Goal: Information Seeking & Learning: Learn about a topic

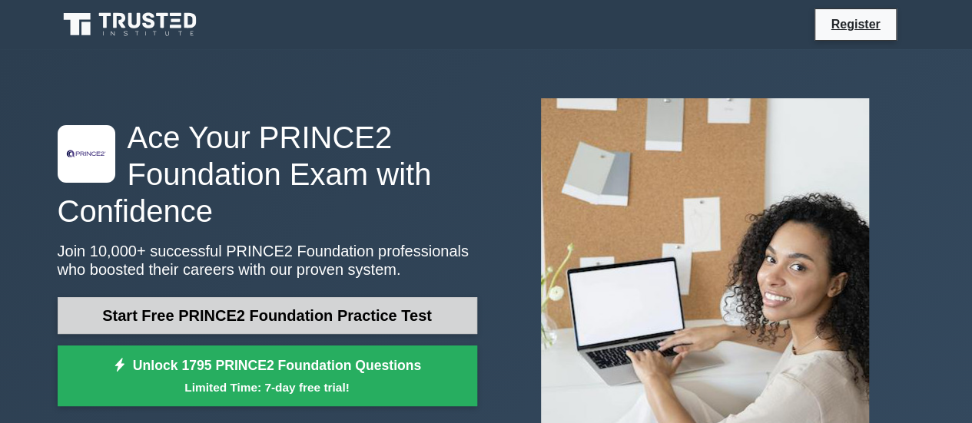
click at [316, 322] on link "Start Free PRINCE2 Foundation Practice Test" at bounding box center [267, 315] width 419 height 37
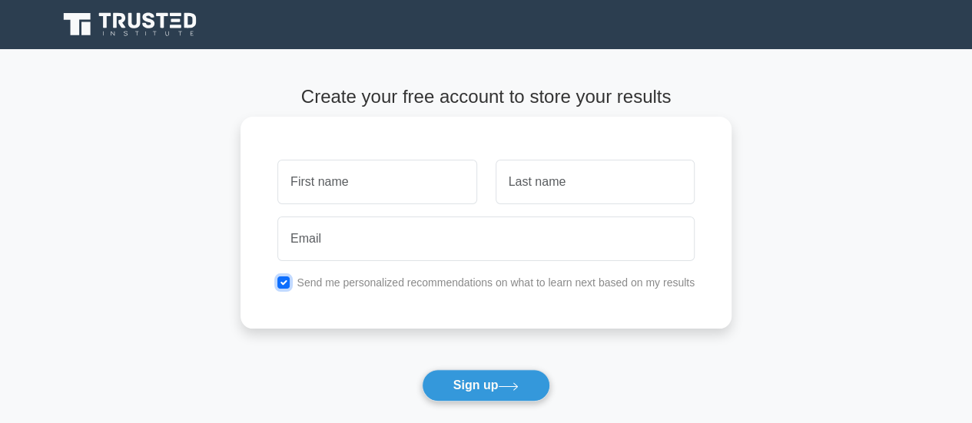
click at [286, 282] on input "checkbox" at bounding box center [283, 282] width 12 height 12
checkbox input "false"
click at [364, 188] on input "text" at bounding box center [376, 182] width 199 height 45
type input "Orsolya"
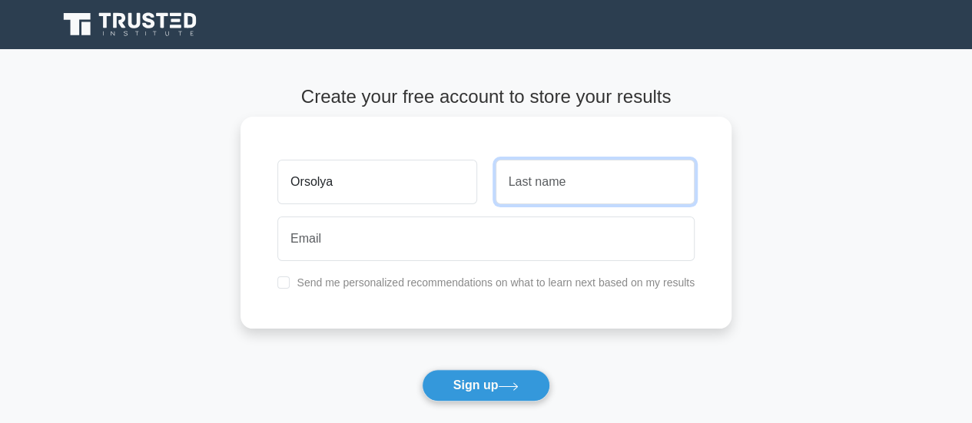
click at [549, 198] on input "text" at bounding box center [594, 182] width 199 height 45
type input "Juhász-Nagy"
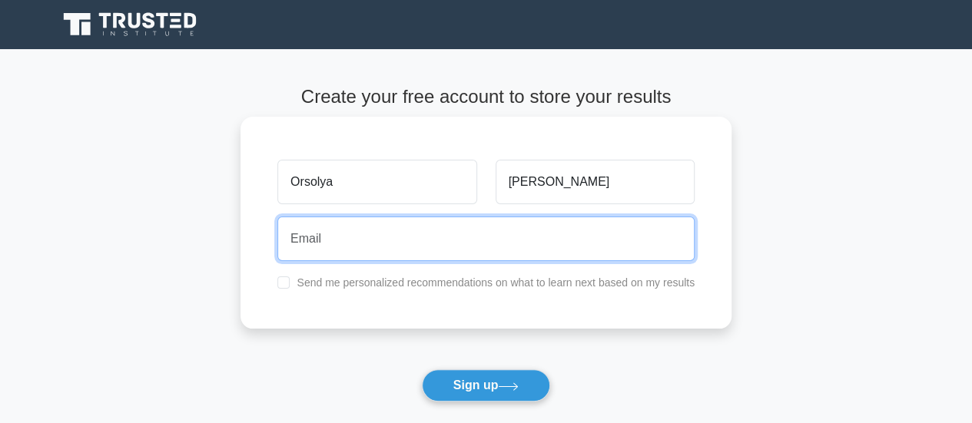
click at [355, 247] on input "email" at bounding box center [485, 239] width 417 height 45
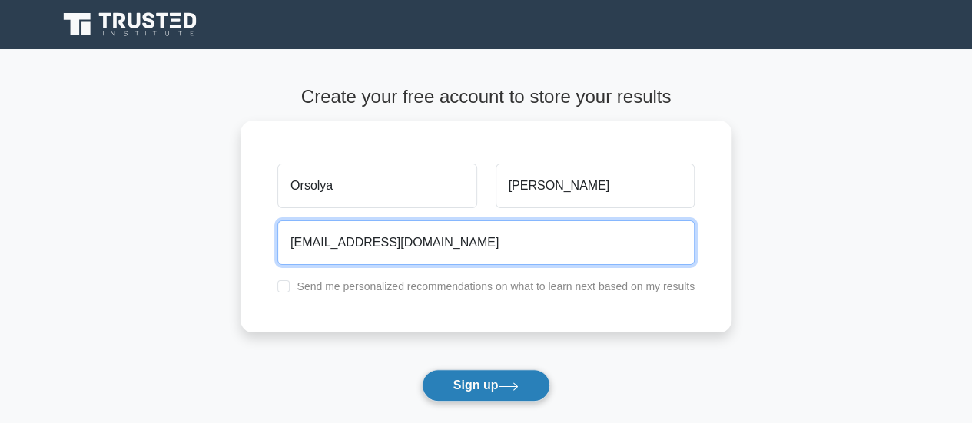
type input "orsolya.juhasz-nagy@t-systems.com"
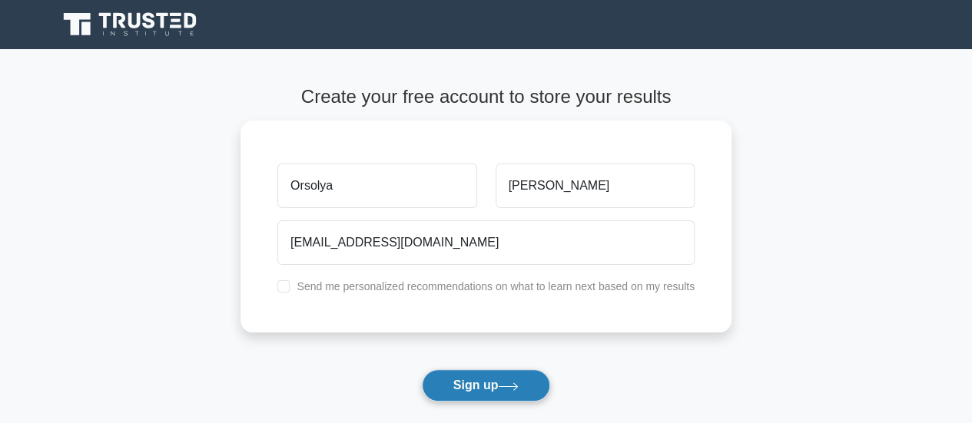
click at [511, 389] on icon at bounding box center [508, 386] width 21 height 8
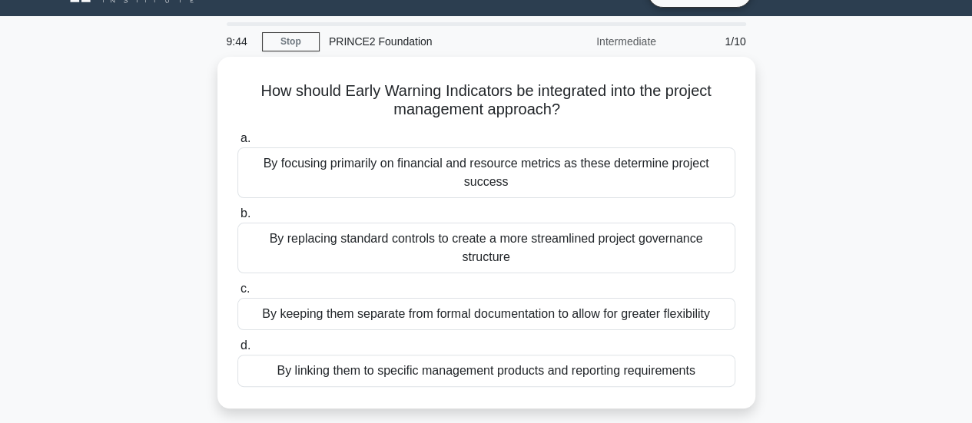
scroll to position [34, 0]
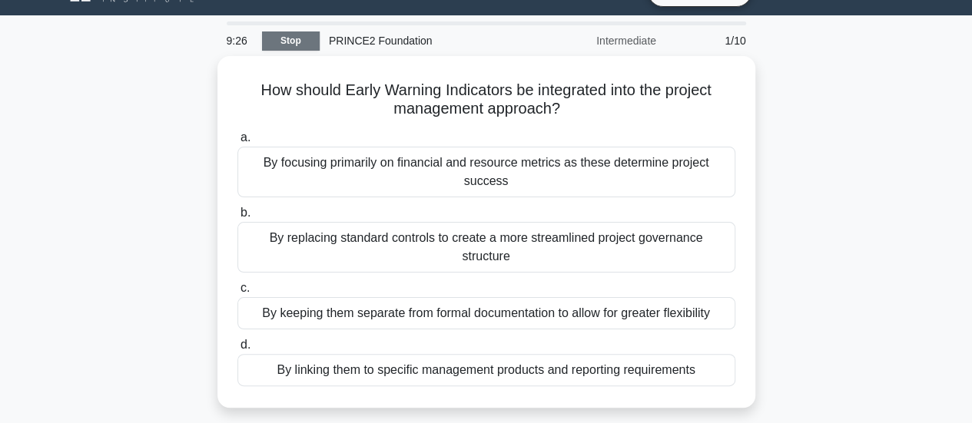
click at [288, 41] on link "Stop" at bounding box center [291, 40] width 58 height 19
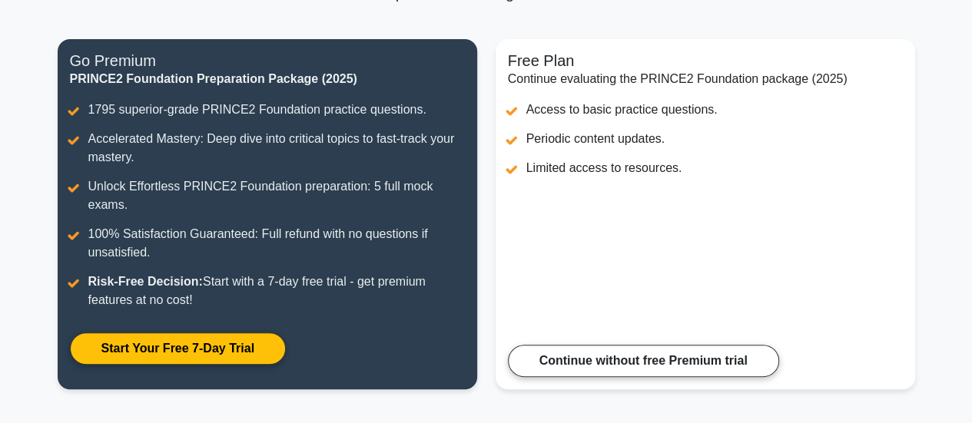
scroll to position [172, 0]
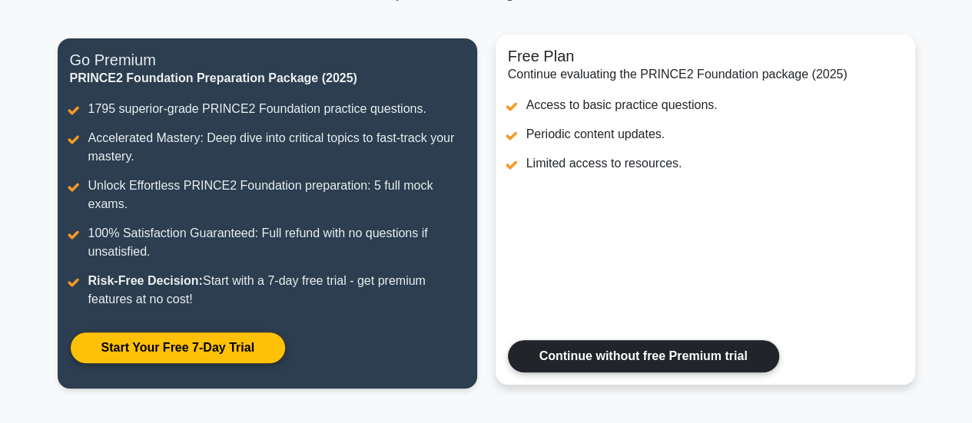
click at [676, 347] on link "Continue without free Premium trial" at bounding box center [643, 356] width 271 height 32
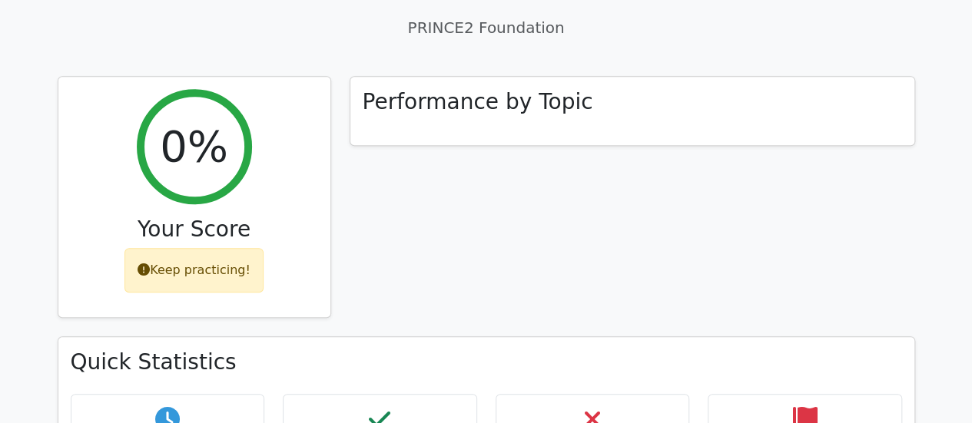
scroll to position [585, 0]
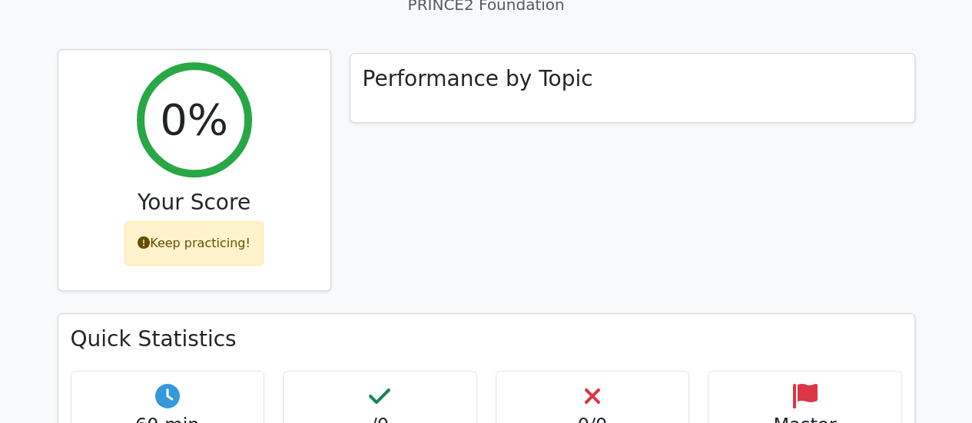
click at [210, 114] on h2 "0%" at bounding box center [194, 119] width 68 height 51
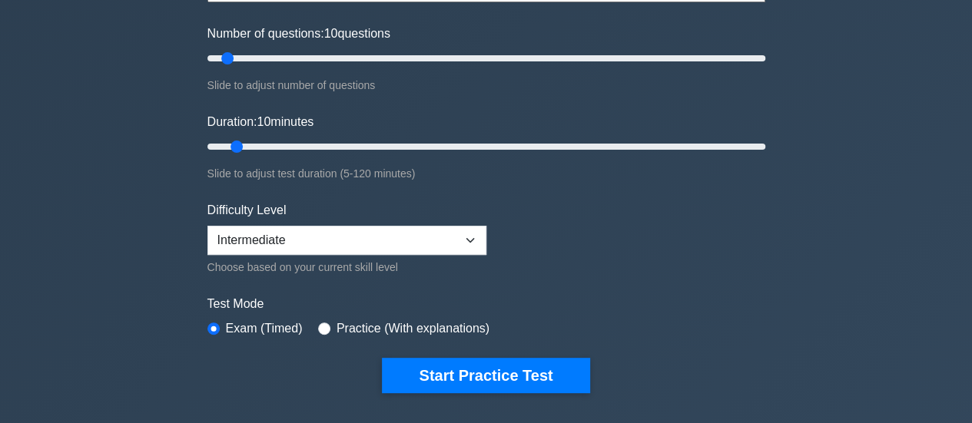
scroll to position [203, 0]
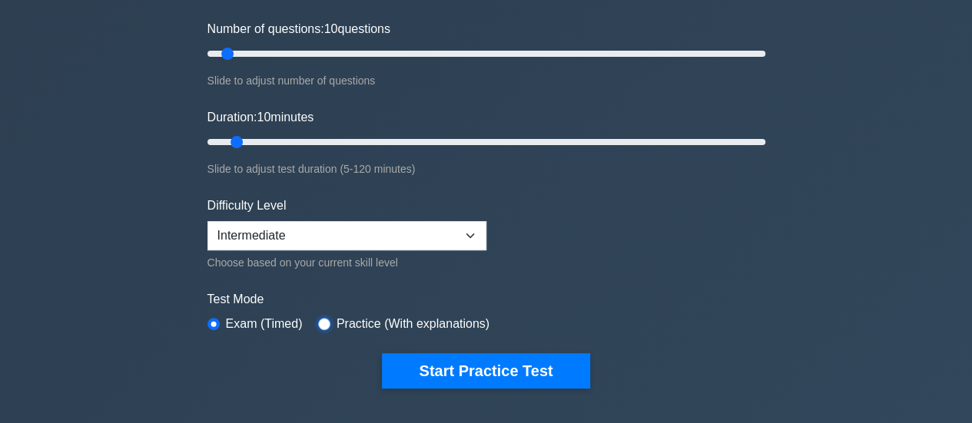
click at [318, 320] on input "radio" at bounding box center [324, 324] width 12 height 12
radio input "true"
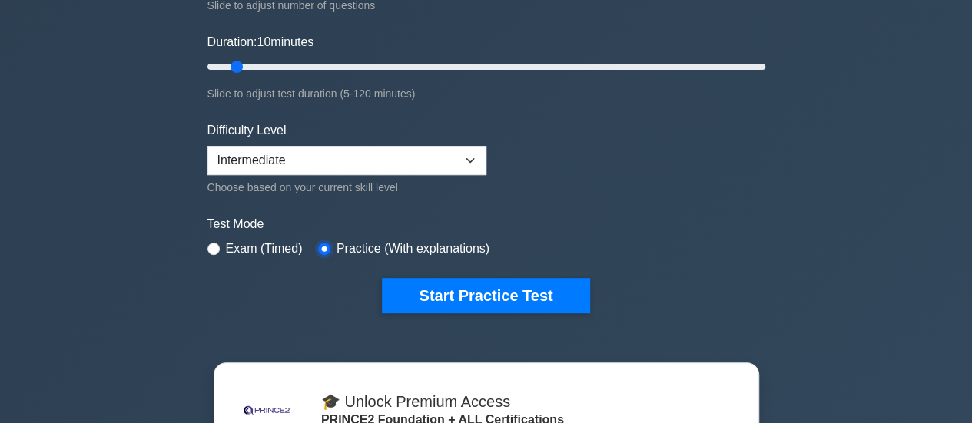
scroll to position [293, 0]
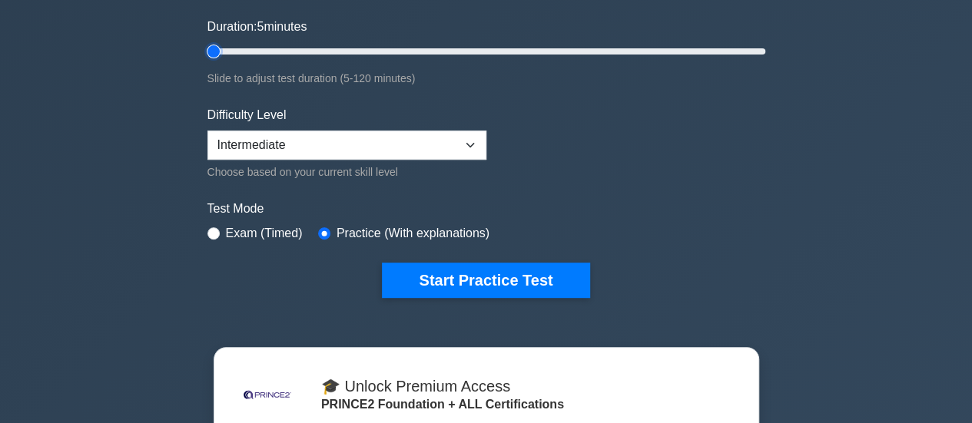
drag, startPoint x: 239, startPoint y: 49, endPoint x: 199, endPoint y: 55, distance: 40.3
type input "5"
click at [207, 55] on input "Duration: 5 minutes" at bounding box center [486, 51] width 558 height 18
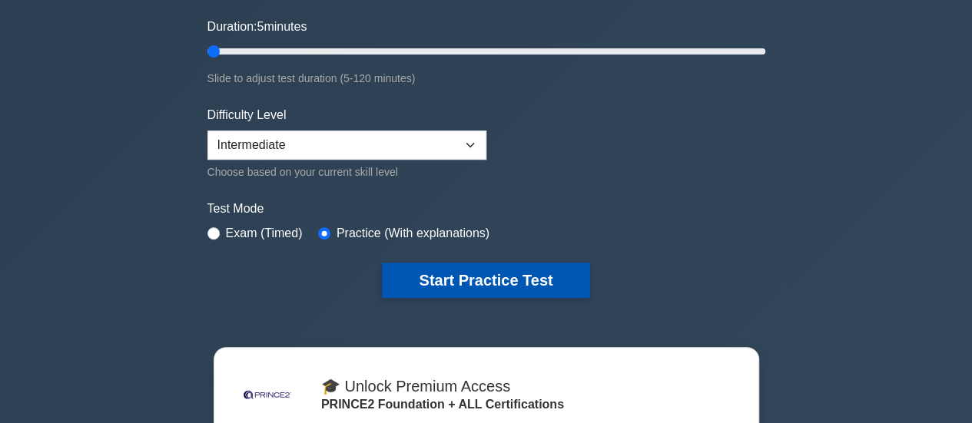
click at [494, 273] on button "Start Practice Test" at bounding box center [485, 280] width 207 height 35
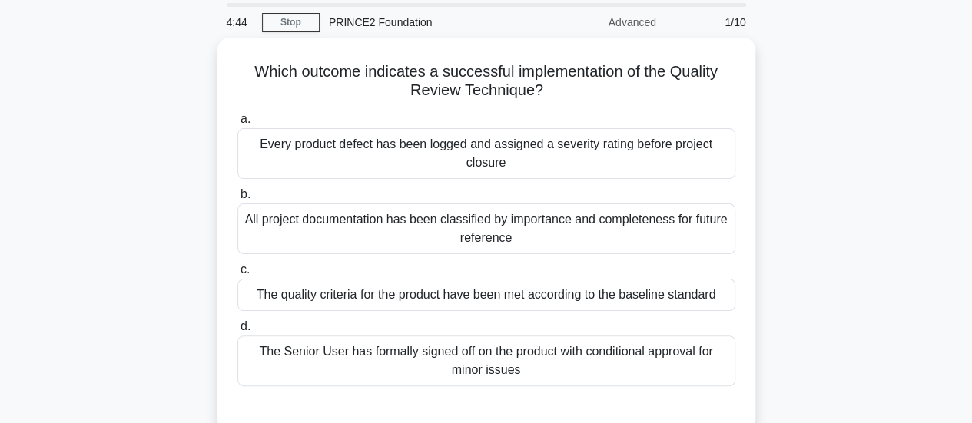
scroll to position [51, 0]
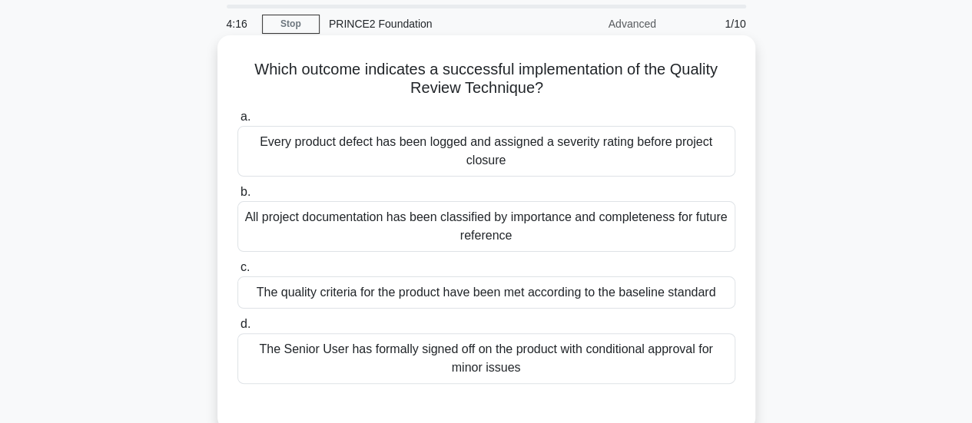
click at [545, 290] on div "The quality criteria for the product have been met according to the baseline st…" at bounding box center [486, 292] width 498 height 32
click at [237, 273] on input "c. The quality criteria for the product have been met according to the baseline…" at bounding box center [237, 268] width 0 height 10
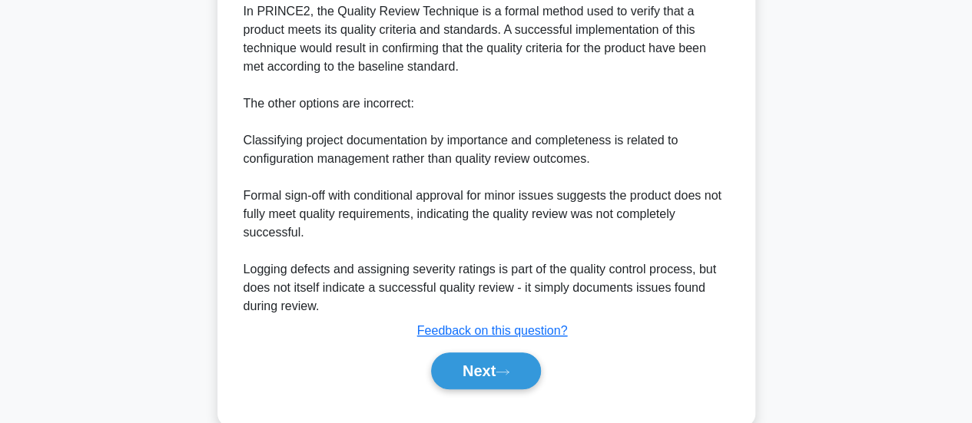
scroll to position [482, 0]
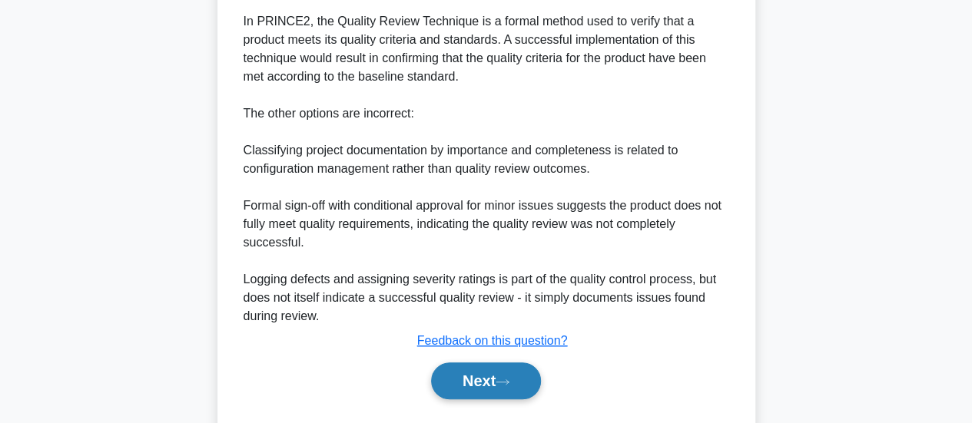
click at [521, 382] on button "Next" at bounding box center [486, 381] width 110 height 37
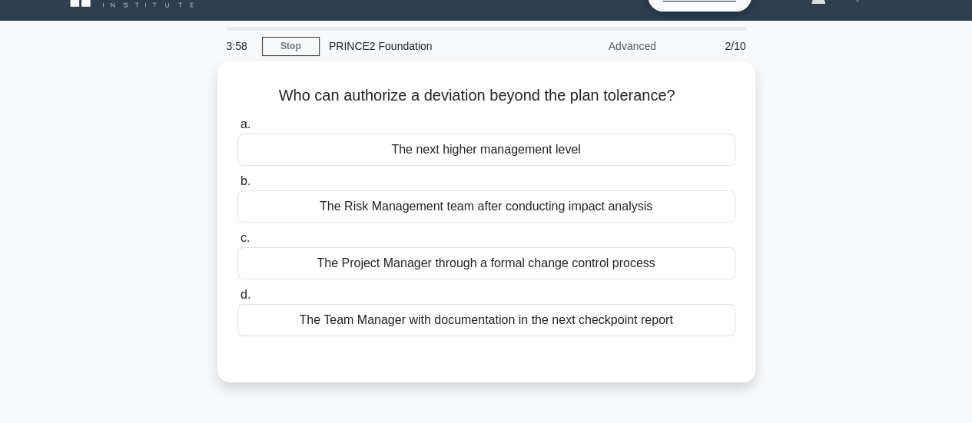
scroll to position [29, 0]
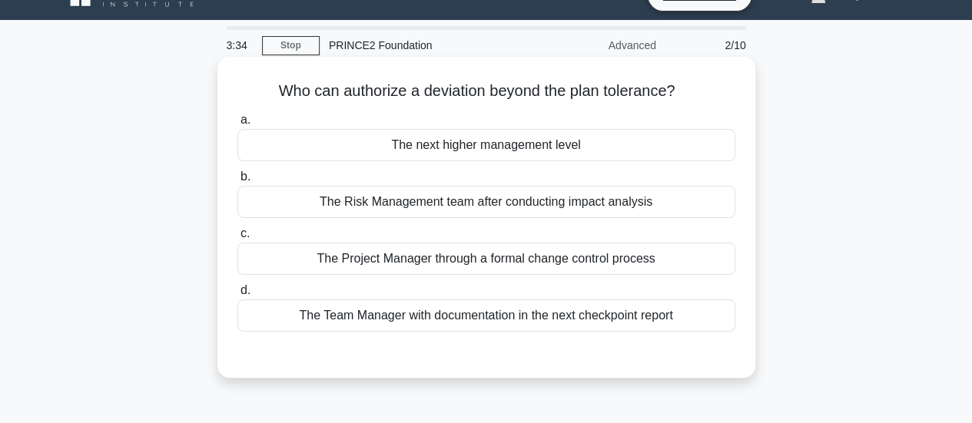
click at [509, 204] on div "The Risk Management team after conducting impact analysis" at bounding box center [486, 202] width 498 height 32
click at [237, 182] on input "b. The Risk Management team after conducting impact analysis" at bounding box center [237, 177] width 0 height 10
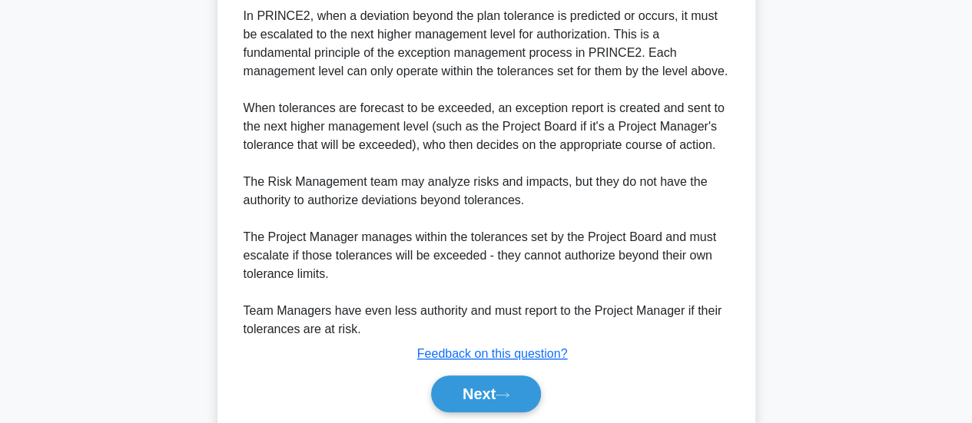
scroll to position [469, 0]
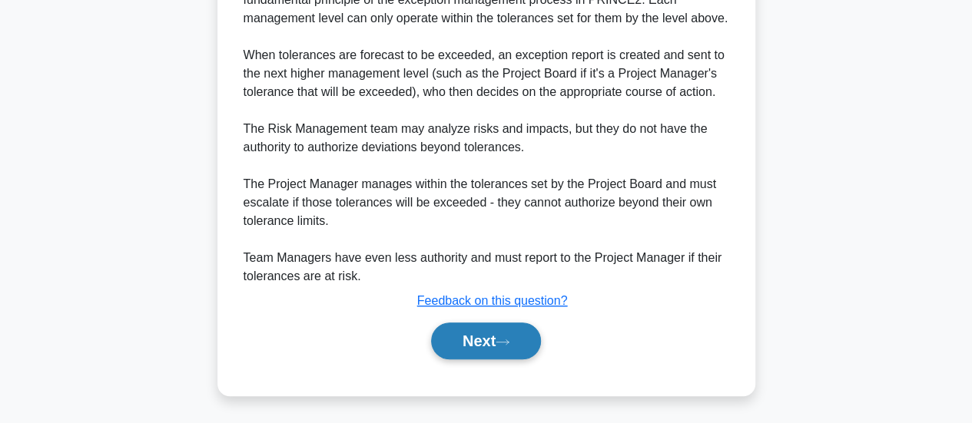
click at [507, 348] on button "Next" at bounding box center [486, 341] width 110 height 37
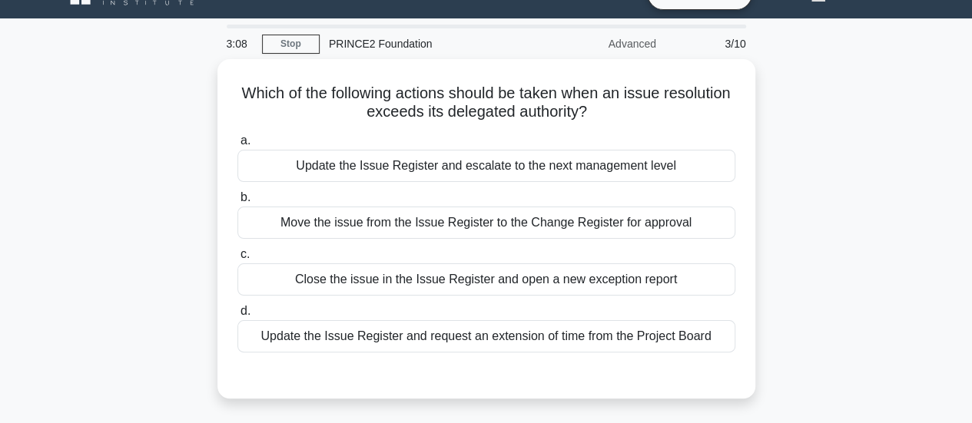
scroll to position [26, 0]
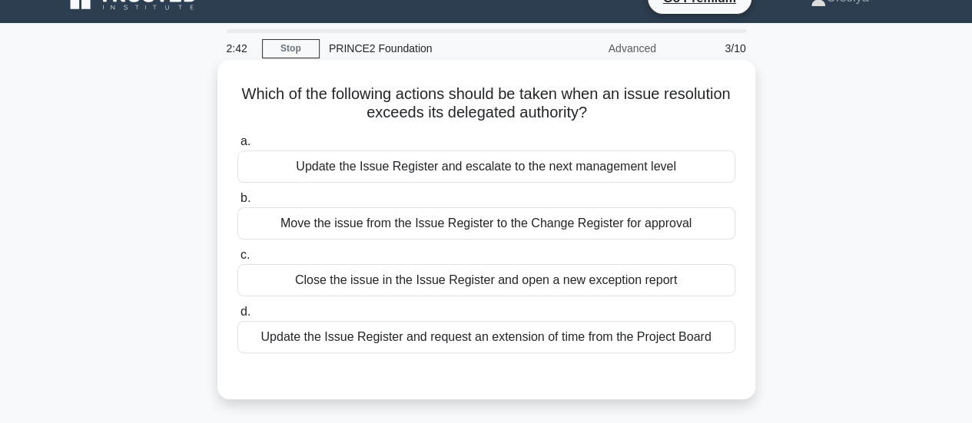
click at [536, 171] on div "Update the Issue Register and escalate to the next management level" at bounding box center [486, 167] width 498 height 32
click at [237, 147] on input "a. Update the Issue Register and escalate to the next management level" at bounding box center [237, 142] width 0 height 10
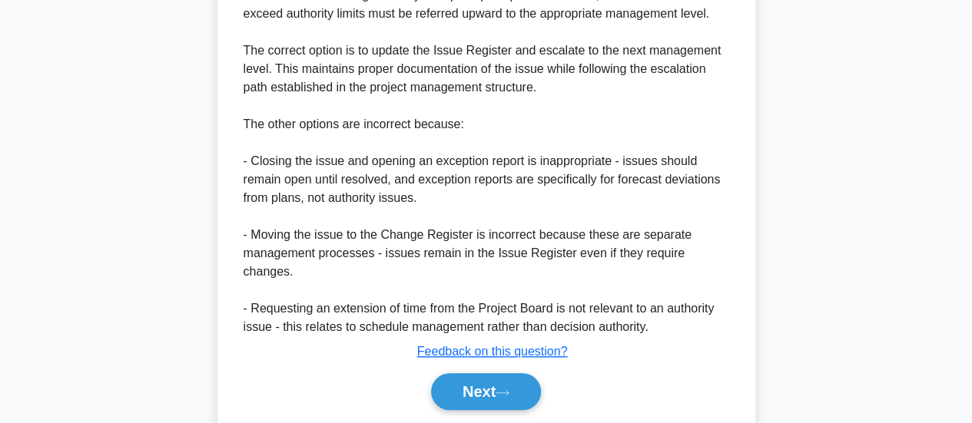
scroll to position [512, 0]
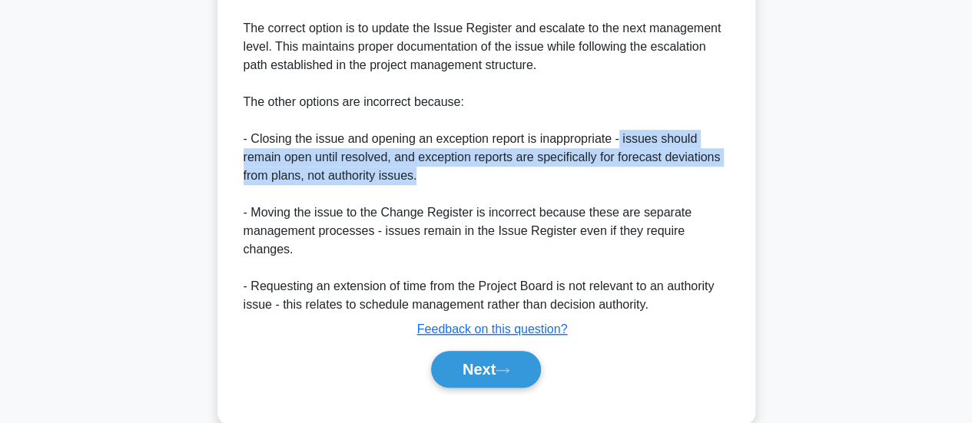
drag, startPoint x: 620, startPoint y: 142, endPoint x: 684, endPoint y: 169, distance: 69.2
click at [684, 169] on div "In PRINCE2, when an issue resolution exceeds its delegated authority, the prope…" at bounding box center [485, 120] width 485 height 387
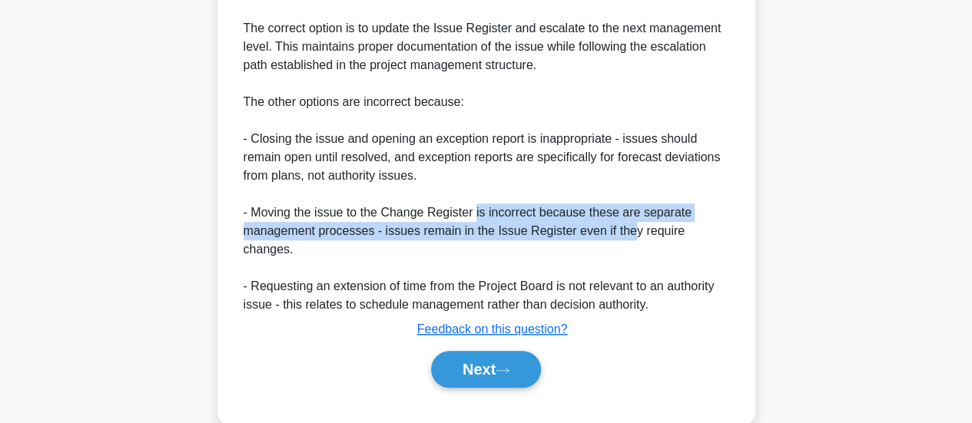
drag, startPoint x: 473, startPoint y: 214, endPoint x: 627, endPoint y: 231, distance: 155.4
click at [627, 231] on div "In PRINCE2, when an issue resolution exceeds its delegated authority, the prope…" at bounding box center [485, 120] width 485 height 387
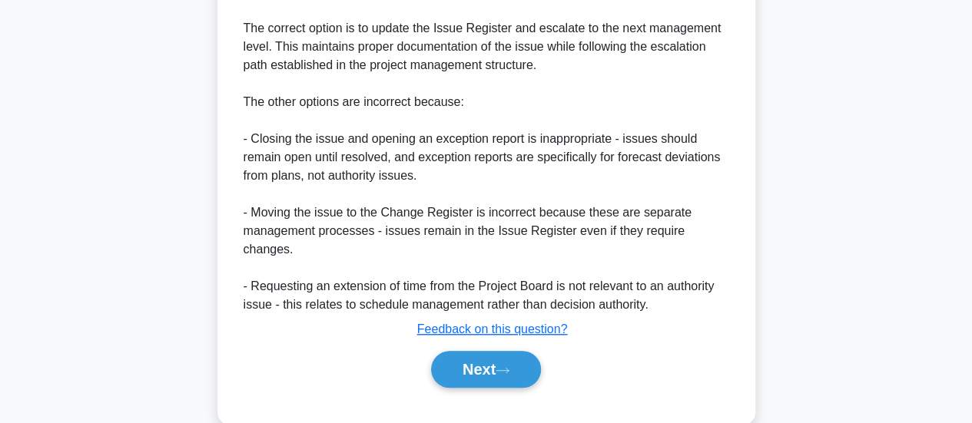
click at [693, 228] on div "In PRINCE2, when an issue resolution exceeds its delegated authority, the prope…" at bounding box center [485, 120] width 485 height 387
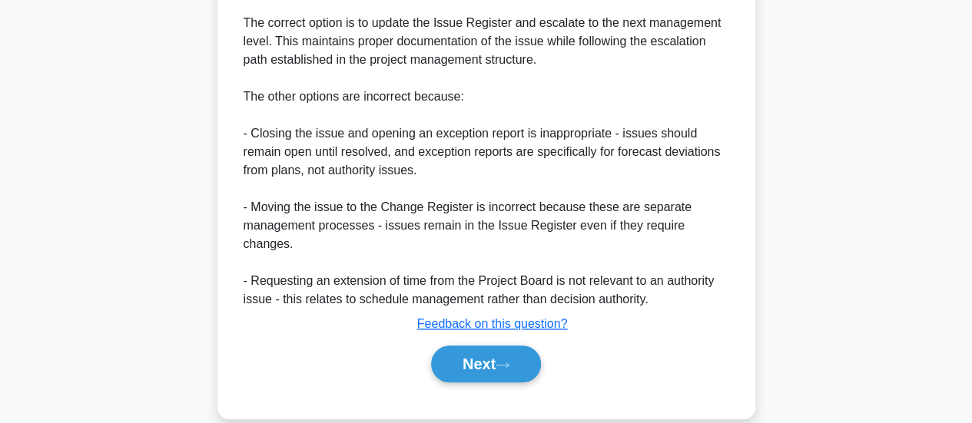
scroll to position [520, 0]
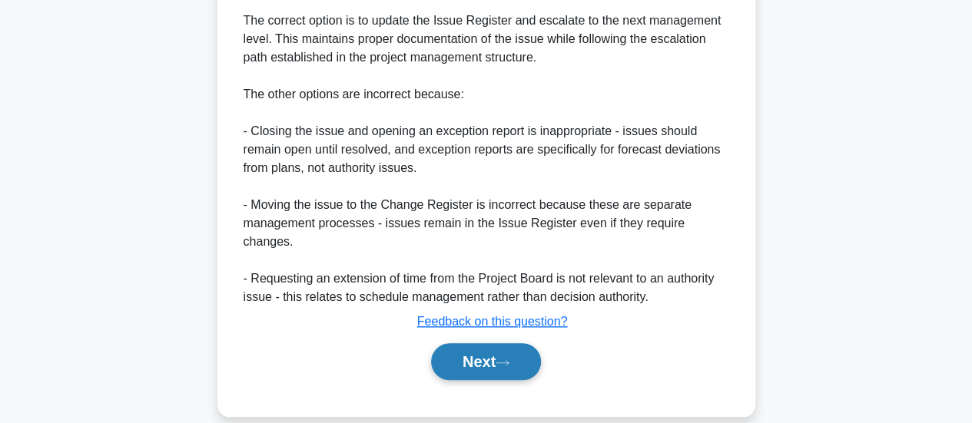
click at [496, 343] on button "Next" at bounding box center [486, 361] width 110 height 37
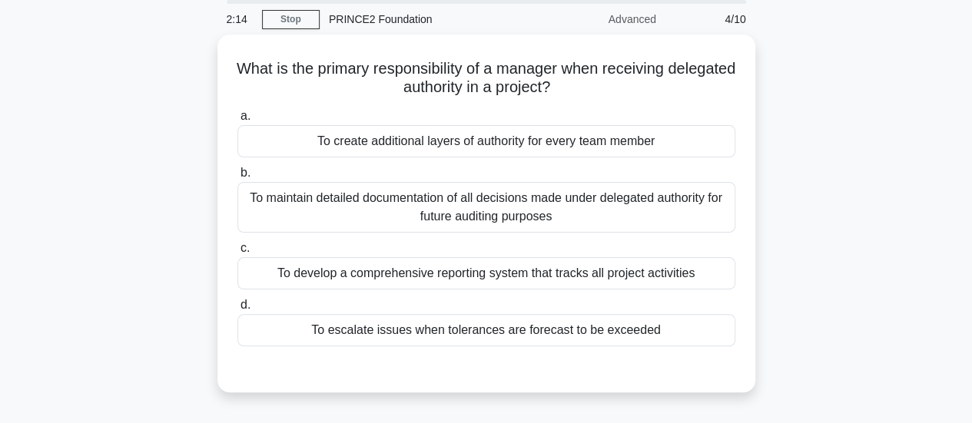
scroll to position [58, 0]
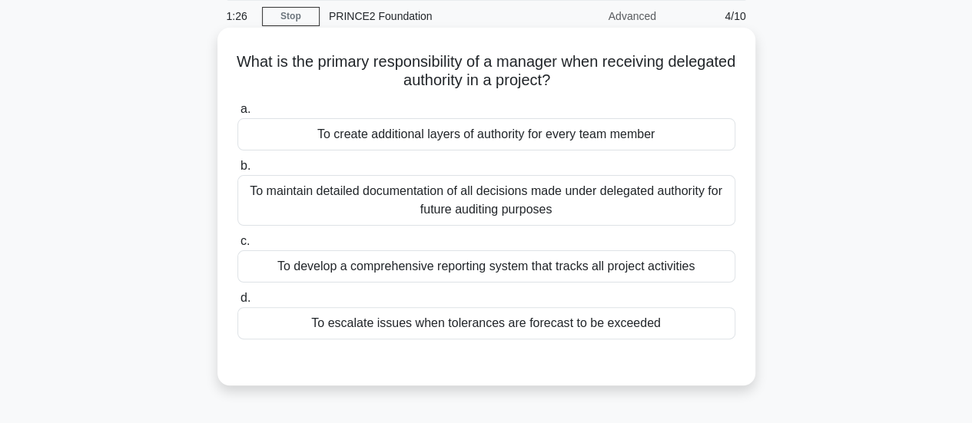
click at [469, 192] on div "To maintain detailed documentation of all decisions made under delegated author…" at bounding box center [486, 200] width 498 height 51
click at [237, 171] on input "b. To maintain detailed documentation of all decisions made under delegated aut…" at bounding box center [237, 166] width 0 height 10
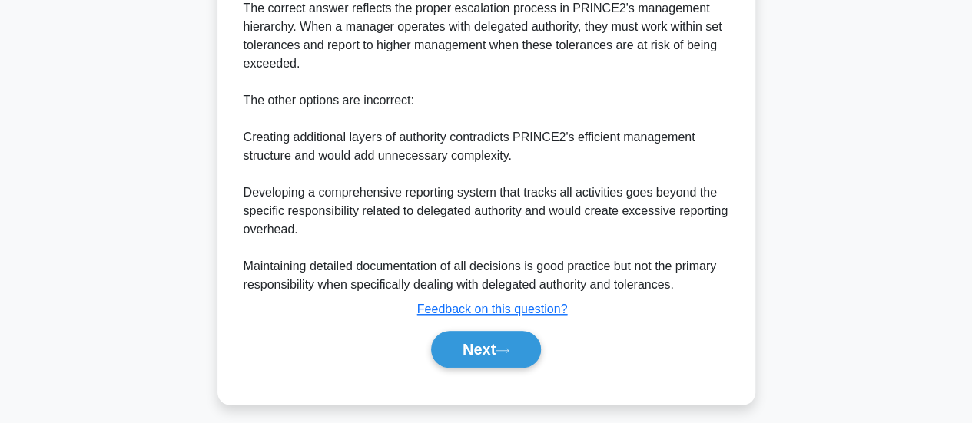
scroll to position [542, 0]
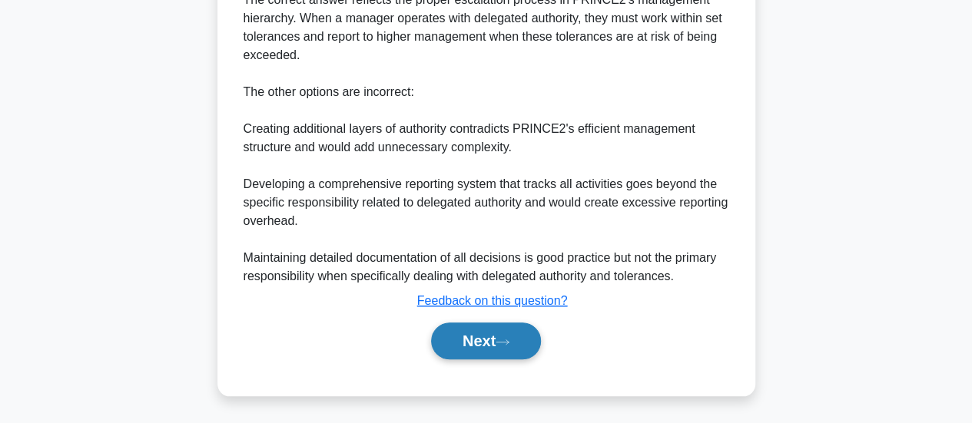
click at [519, 334] on button "Next" at bounding box center [486, 341] width 110 height 37
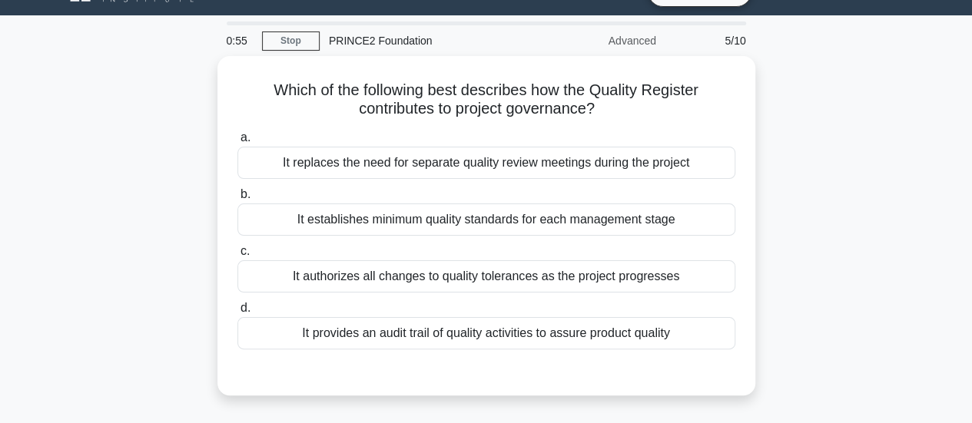
scroll to position [33, 0]
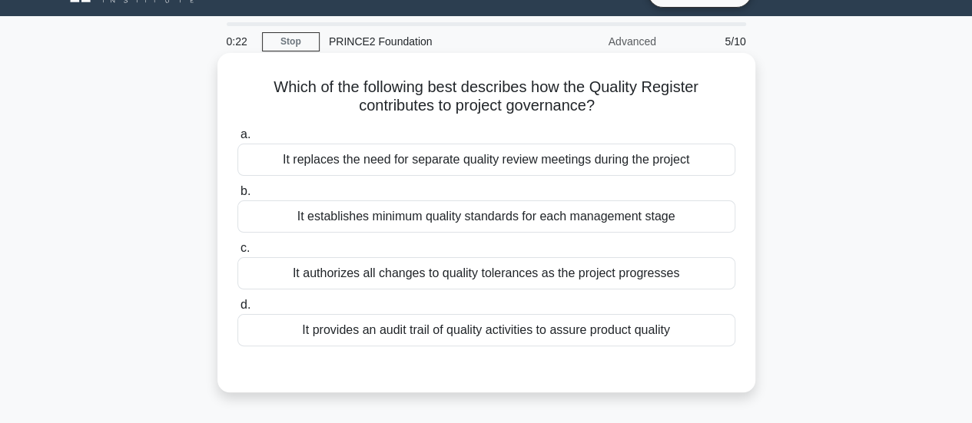
click at [508, 331] on div "It provides an audit trail of quality activities to assure product quality" at bounding box center [486, 330] width 498 height 32
click at [237, 310] on input "d. It provides an audit trail of quality activities to assure product quality" at bounding box center [237, 305] width 0 height 10
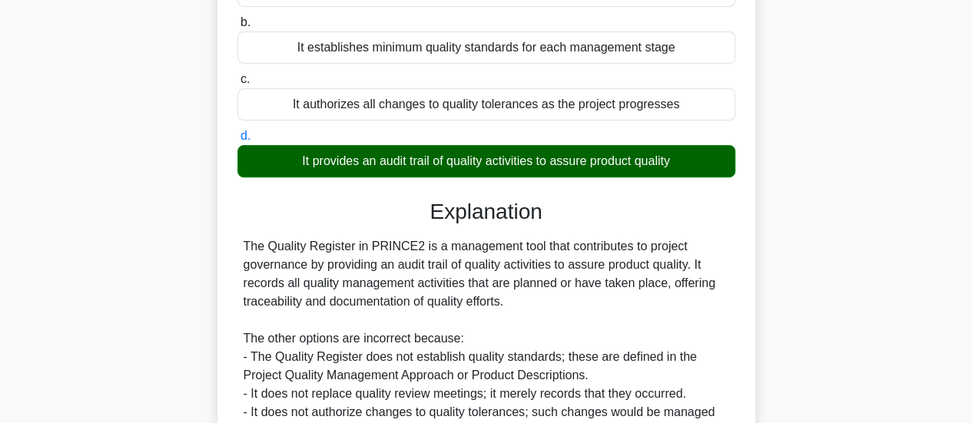
scroll to position [406, 0]
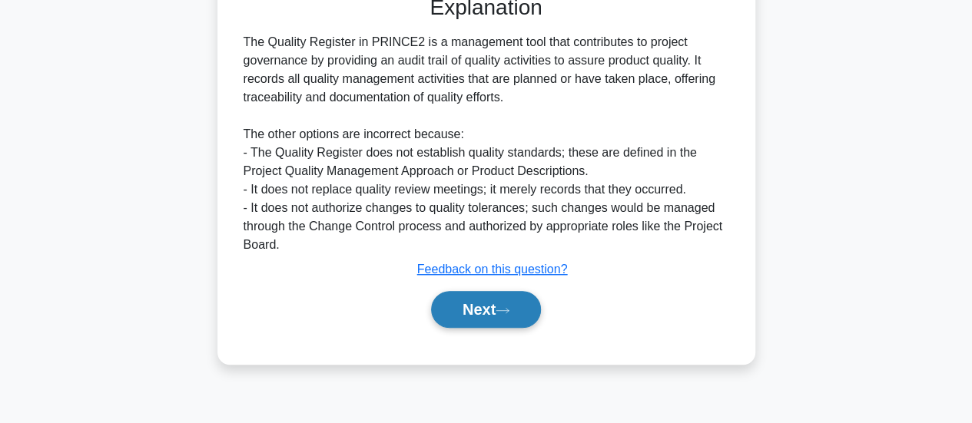
click at [483, 314] on button "Next" at bounding box center [486, 309] width 110 height 37
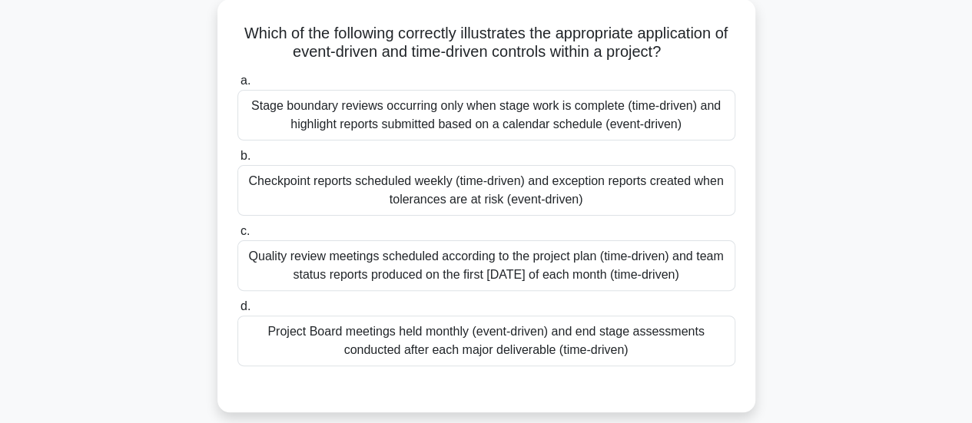
scroll to position [89, 0]
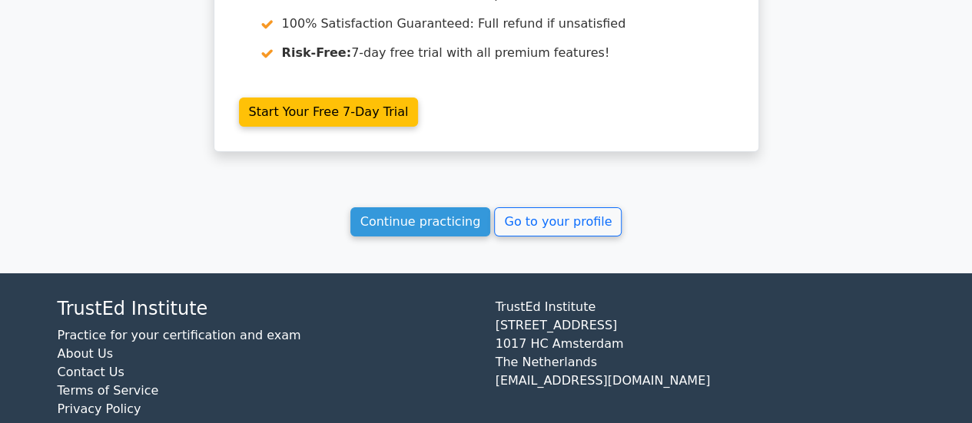
scroll to position [2553, 0]
